Goal: Task Accomplishment & Management: Manage account settings

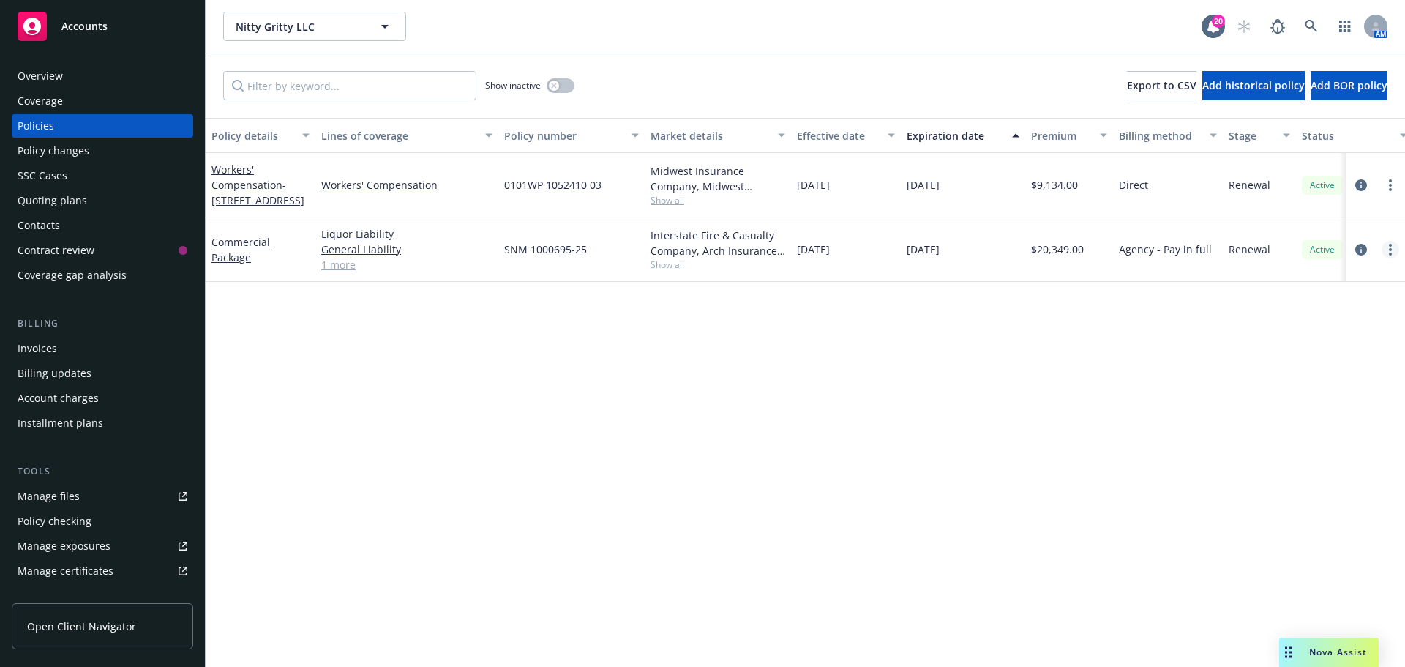
click at [1388, 248] on link "more" at bounding box center [1391, 250] width 18 height 18
click at [1324, 468] on link "Copy logging email" at bounding box center [1313, 455] width 172 height 29
click at [94, 75] on div "Overview" at bounding box center [103, 75] width 170 height 23
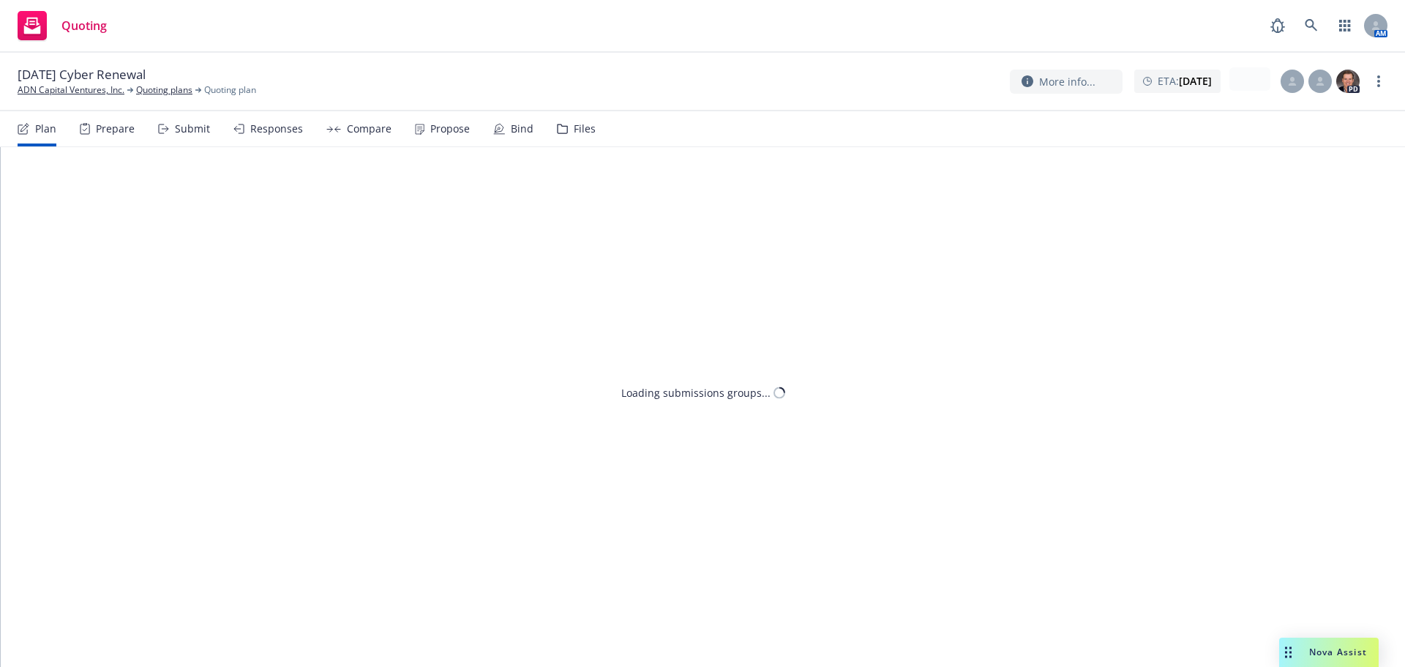
click at [454, 138] on div "Propose" at bounding box center [442, 128] width 55 height 35
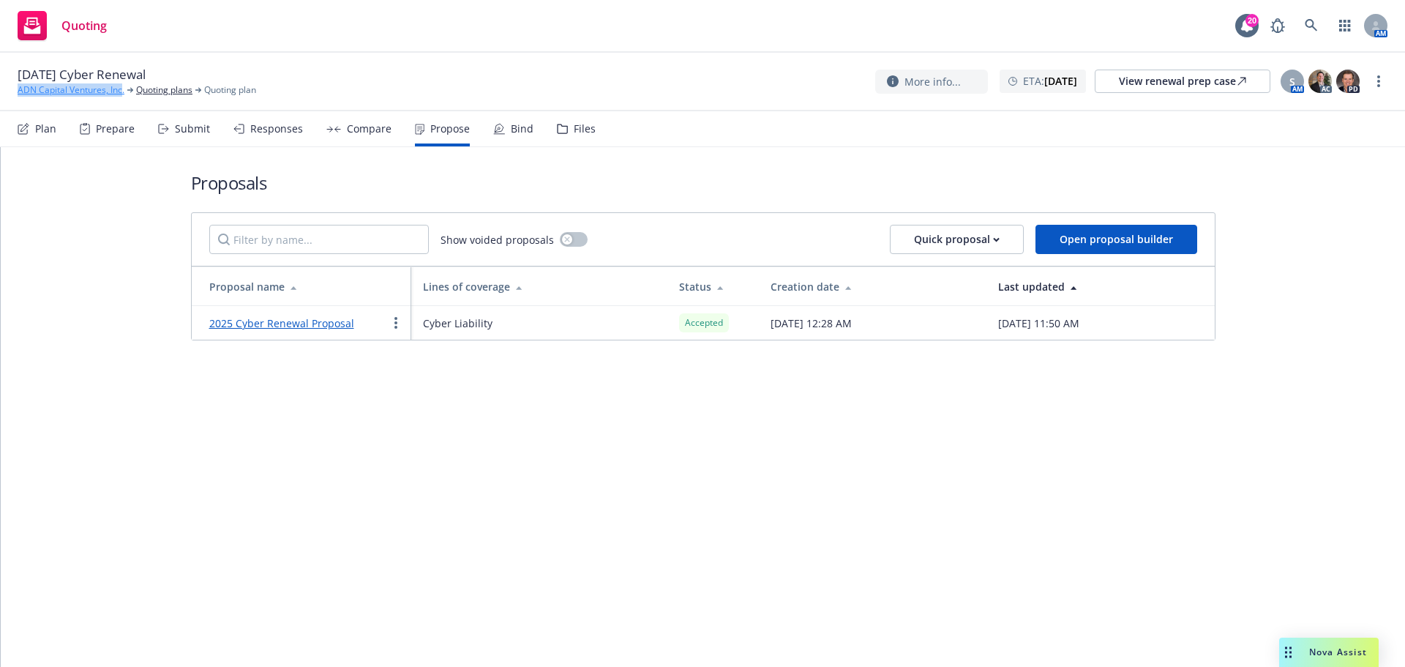
drag, startPoint x: 10, startPoint y: 96, endPoint x: 380, endPoint y: 146, distance: 373.7
click at [123, 90] on div "[DATE] Cyber Renewal ADN Capital Ventures, Inc. Quoting plans Quoting plan More…" at bounding box center [702, 82] width 1405 height 59
copy link "ADN Capital Ventures, Inc"
click at [494, 119] on div "Bind" at bounding box center [513, 128] width 40 height 35
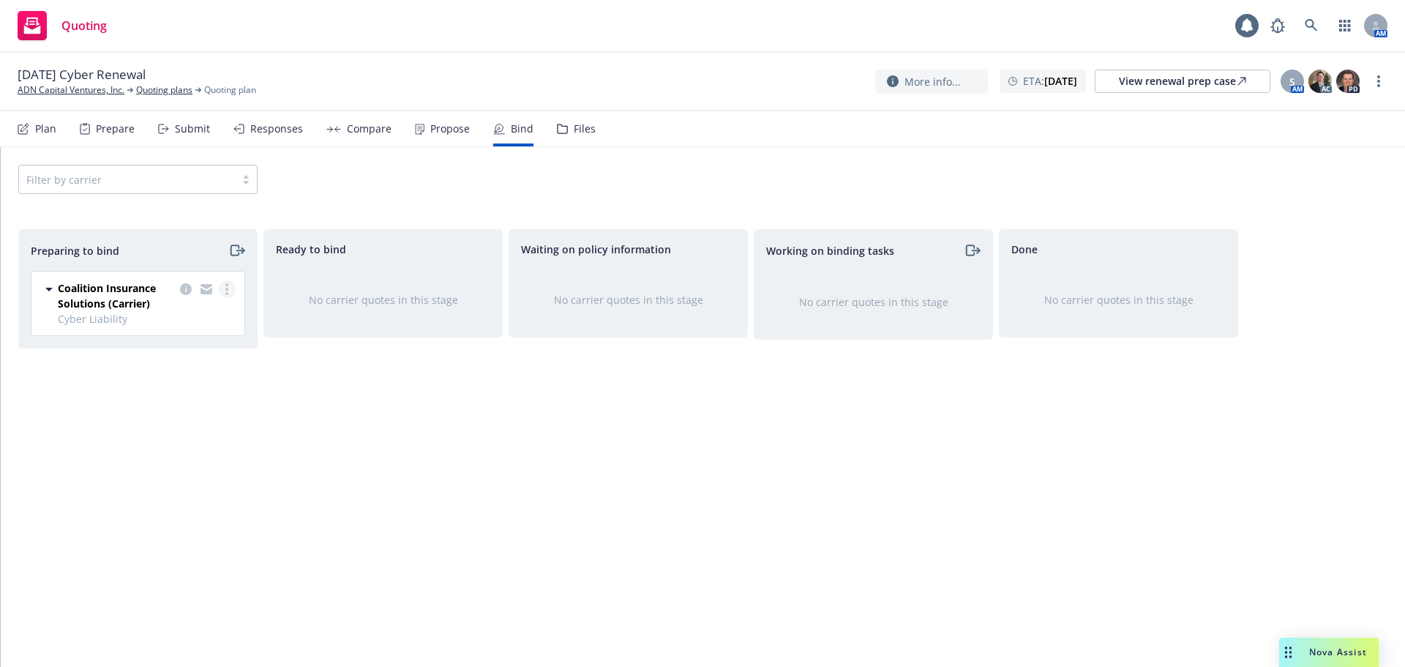
click at [223, 290] on link "more" at bounding box center [227, 289] width 18 height 18
click at [198, 345] on span "Log bind order" at bounding box center [145, 348] width 108 height 14
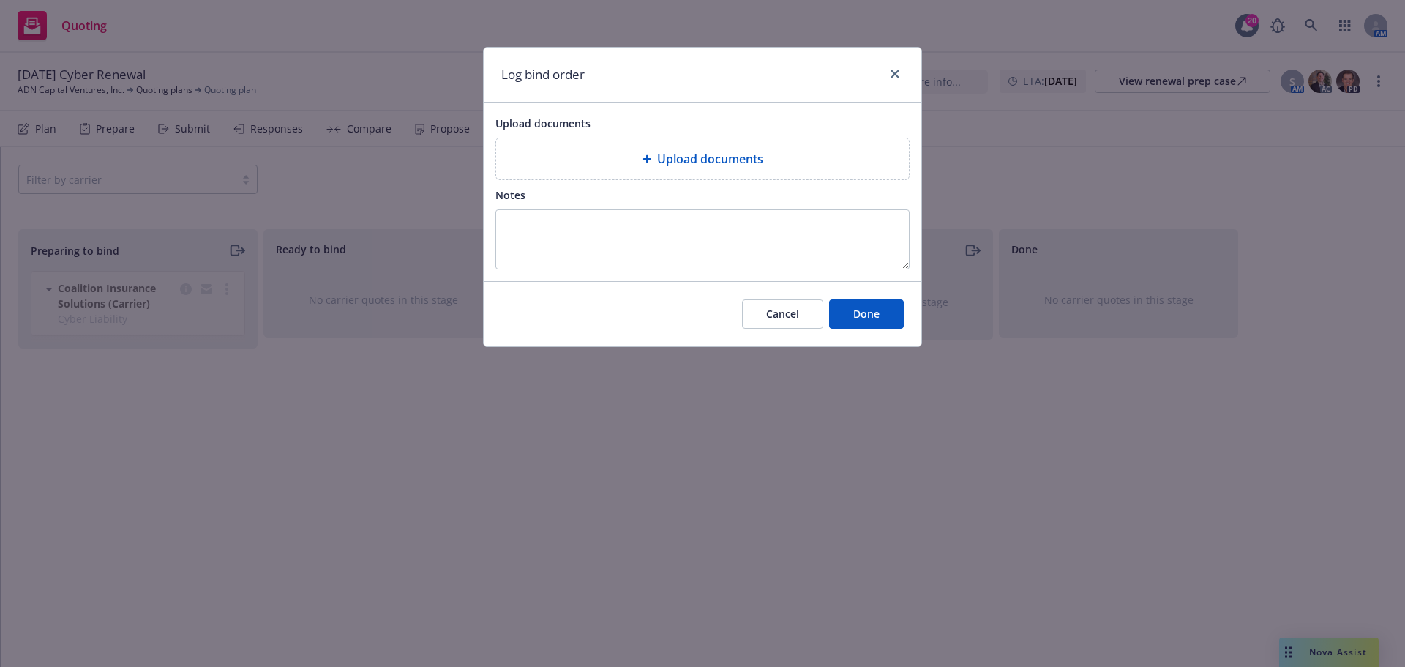
click at [619, 168] on div "Upload documents" at bounding box center [702, 159] width 389 height 18
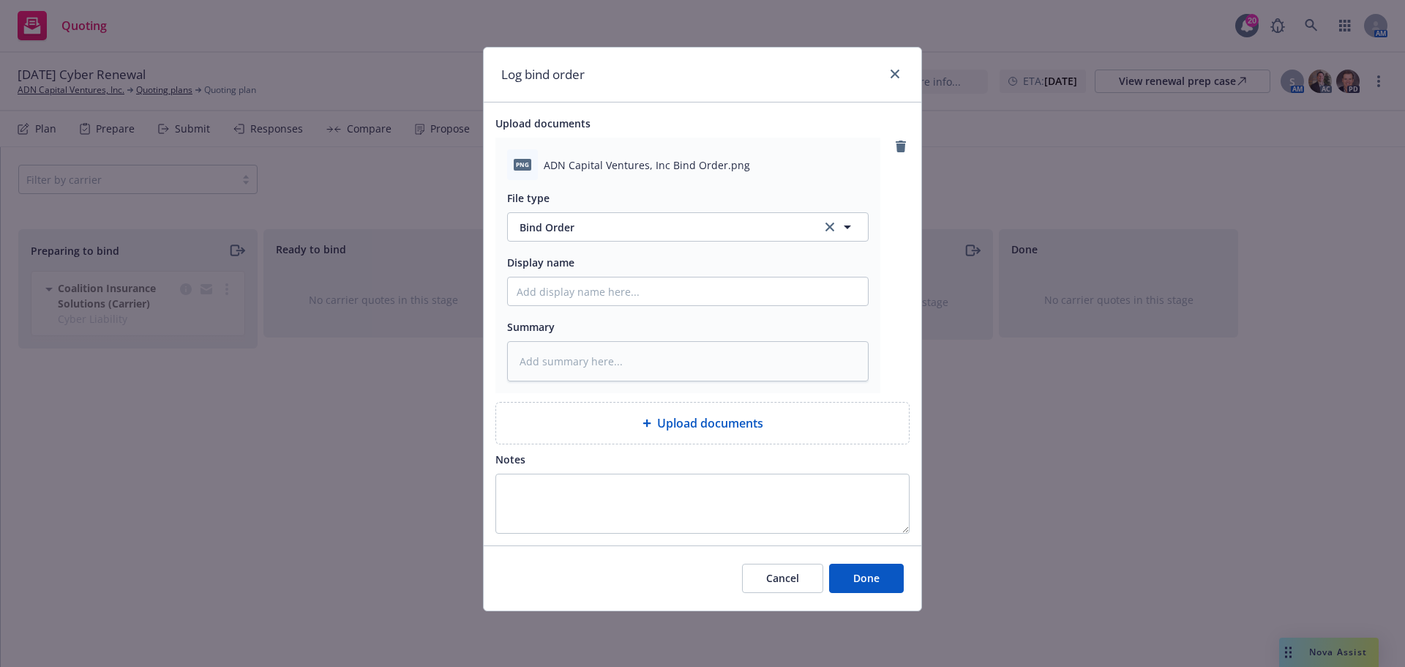
click at [869, 604] on div "Cancel Done" at bounding box center [703, 577] width 438 height 65
click at [868, 588] on button "Done" at bounding box center [866, 578] width 75 height 29
type textarea "x"
